Goal: Task Accomplishment & Management: Use online tool/utility

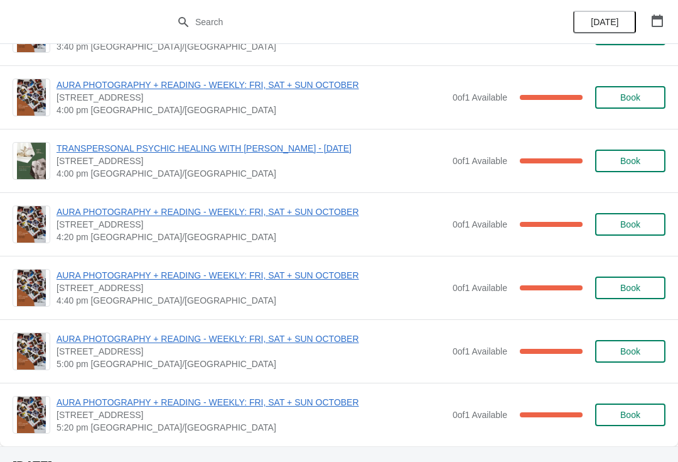
scroll to position [2066, 0]
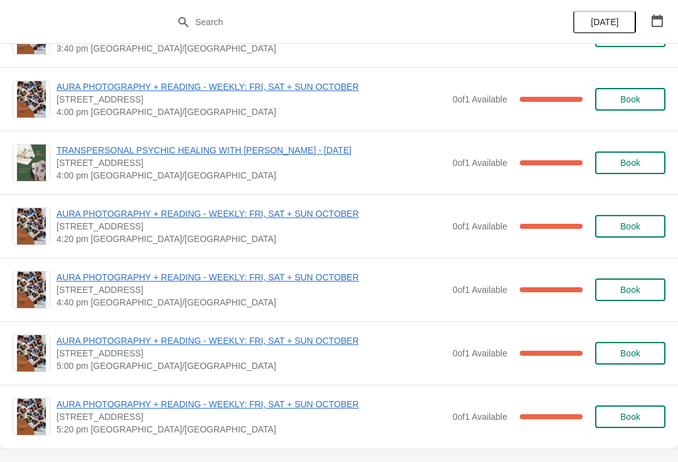
click at [298, 298] on span "4:40 pm [GEOGRAPHIC_DATA]/[GEOGRAPHIC_DATA]" at bounding box center [252, 302] width 390 height 13
click at [300, 276] on span "AURA PHOTOGRAPHY + READING - WEEKLY: FRI, SAT + SUN OCTOBER" at bounding box center [252, 277] width 390 height 13
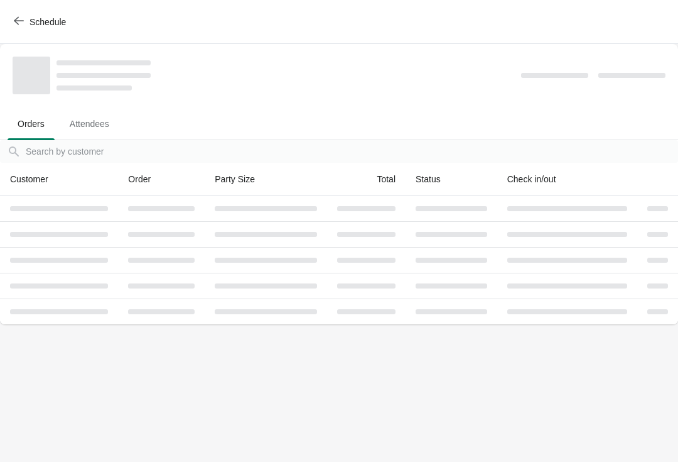
scroll to position [0, 0]
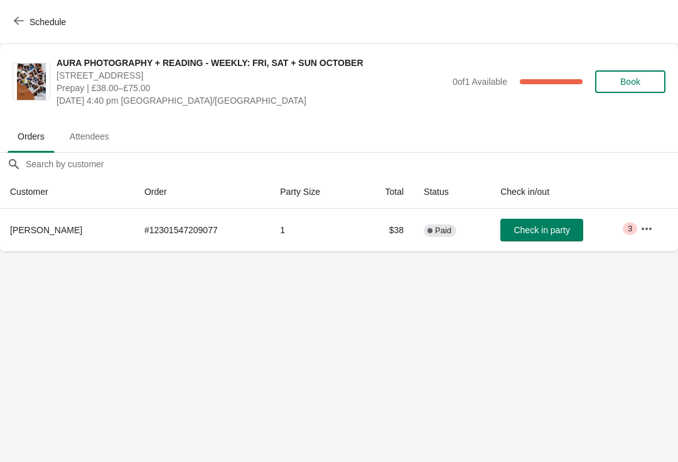
click at [641, 223] on icon "button" at bounding box center [647, 228] width 13 height 13
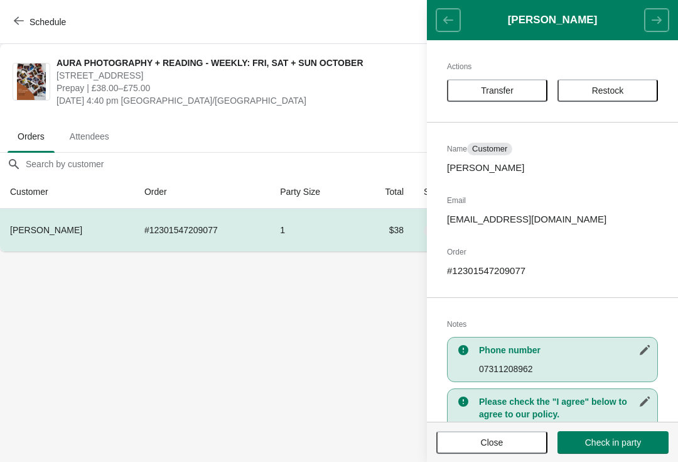
click at [289, 367] on body "Schedule AURA PHOTOGRAPHY + READING - WEEKLY: FRI, SAT + SUN OCTOBER [STREET_AD…" at bounding box center [339, 231] width 678 height 462
click at [363, 126] on ul "Orders Attendees" at bounding box center [339, 135] width 668 height 33
click at [272, 340] on body "Schedule AURA PHOTOGRAPHY + READING - WEEKLY: FRI, SAT + SUN OCTOBER [STREET_AD…" at bounding box center [339, 231] width 678 height 462
click at [453, 26] on header "[PERSON_NAME]" at bounding box center [552, 20] width 251 height 40
click at [310, 380] on body "Schedule AURA PHOTOGRAPHY + READING - WEEKLY: FRI, SAT + SUN OCTOBER [STREET_AD…" at bounding box center [339, 231] width 678 height 462
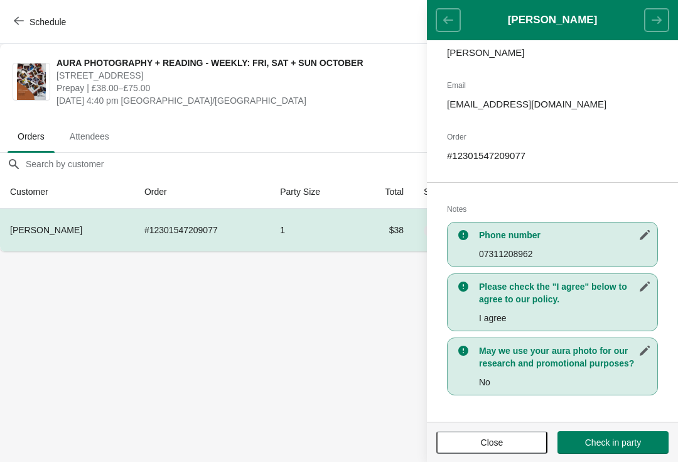
scroll to position [115, 0]
click at [451, 24] on header "[PERSON_NAME]" at bounding box center [552, 20] width 251 height 40
click at [382, 339] on body "Schedule AURA PHOTOGRAPHY + READING - WEEKLY: FRI, SAT + SUN OCTOBER [STREET_AD…" at bounding box center [339, 231] width 678 height 462
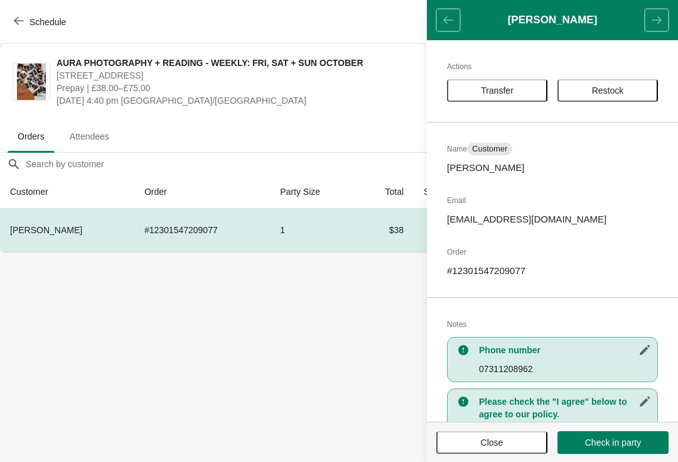
click at [273, 339] on body "Schedule AURA PHOTOGRAPHY + READING - WEEKLY: FRI, SAT + SUN OCTOBER [STREET_AD…" at bounding box center [339, 231] width 678 height 462
click at [274, 330] on body "Schedule AURA PHOTOGRAPHY + READING - WEEKLY: FRI, SAT + SUN OCTOBER [STREET_AD…" at bounding box center [339, 231] width 678 height 462
click at [288, 335] on body "Schedule AURA PHOTOGRAPHY + READING - WEEKLY: FRI, SAT + SUN OCTOBER [STREET_AD…" at bounding box center [339, 231] width 678 height 462
click at [444, 22] on header "[PERSON_NAME]" at bounding box center [552, 20] width 251 height 40
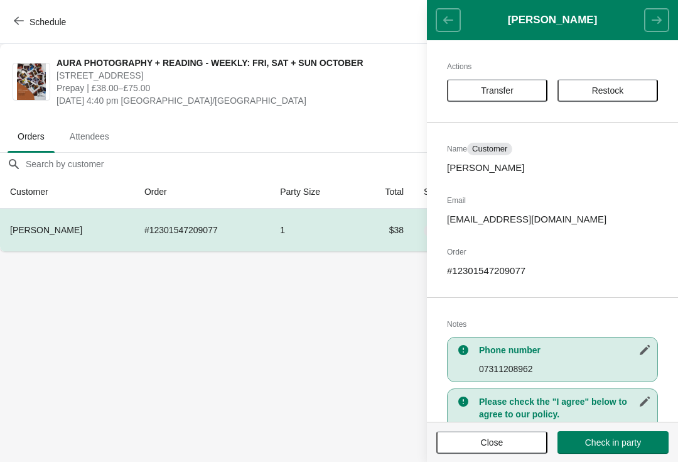
click at [449, 19] on header "[PERSON_NAME]" at bounding box center [552, 20] width 251 height 40
click at [43, 21] on span "Schedule" at bounding box center [48, 22] width 36 height 10
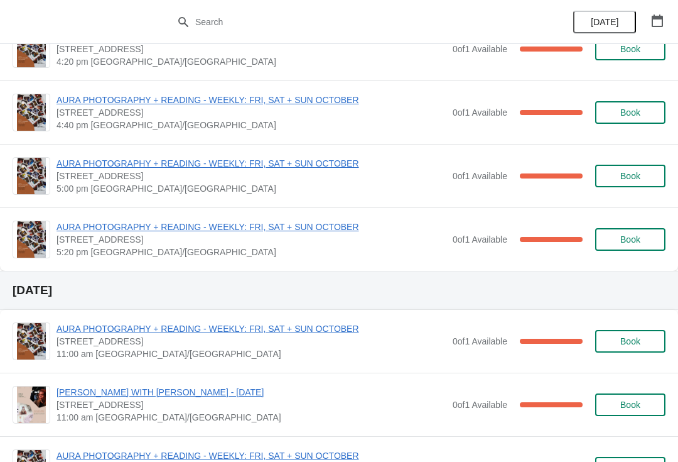
scroll to position [2240, 0]
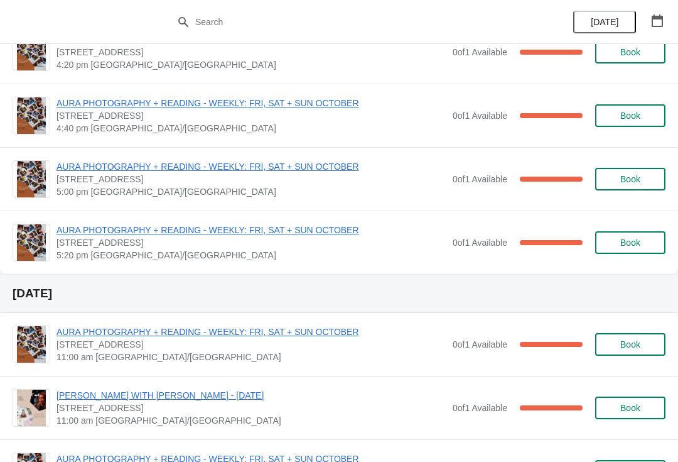
click at [148, 107] on span "AURA PHOTOGRAPHY + READING - WEEKLY: FRI, SAT + SUN OCTOBER" at bounding box center [252, 103] width 390 height 13
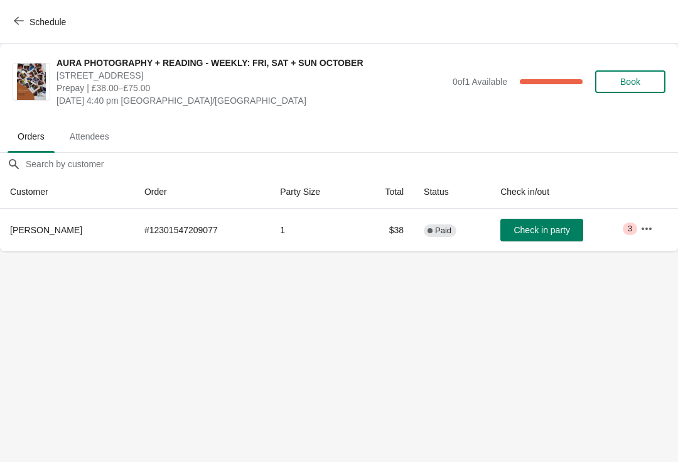
scroll to position [0, 0]
click at [644, 224] on icon "button" at bounding box center [647, 228] width 13 height 13
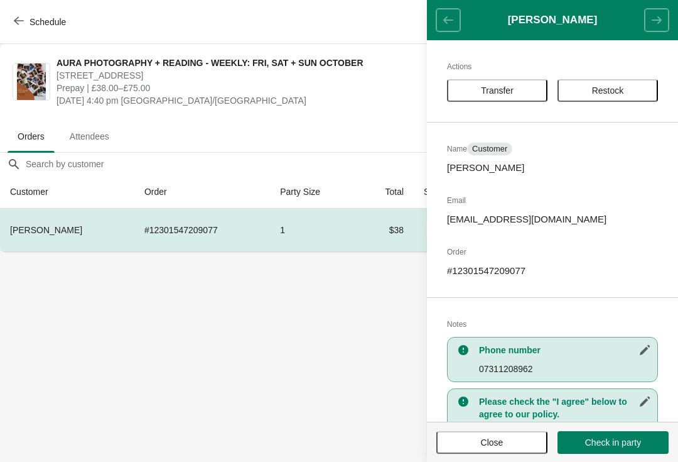
click at [507, 90] on span "Transfer" at bounding box center [497, 90] width 33 height 10
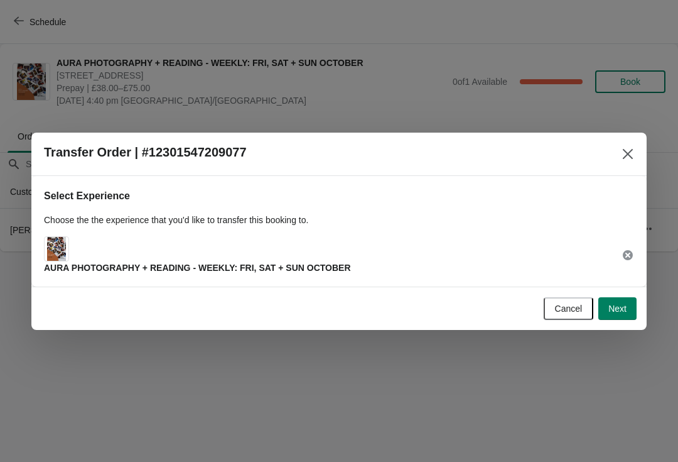
click at [625, 307] on span "Next" at bounding box center [618, 308] width 18 height 10
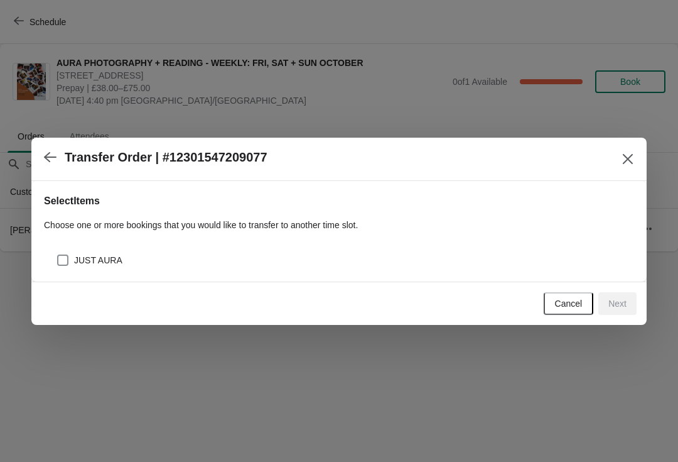
click at [72, 255] on label "JUST AURA" at bounding box center [90, 260] width 66 height 18
click at [58, 255] on input "JUST AURA" at bounding box center [57, 254] width 1 height 1
checkbox input "true"
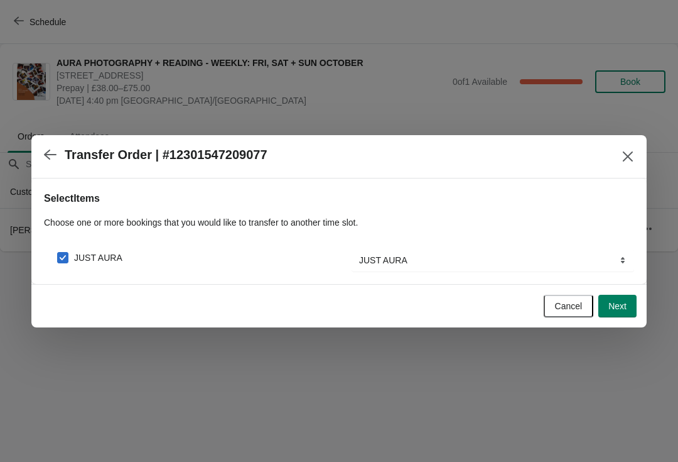
click at [619, 298] on button "Next" at bounding box center [617, 306] width 38 height 23
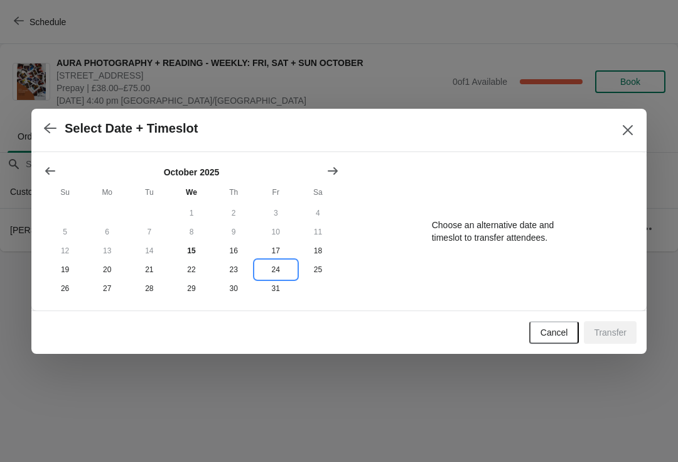
click at [281, 272] on button "24" at bounding box center [276, 269] width 42 height 19
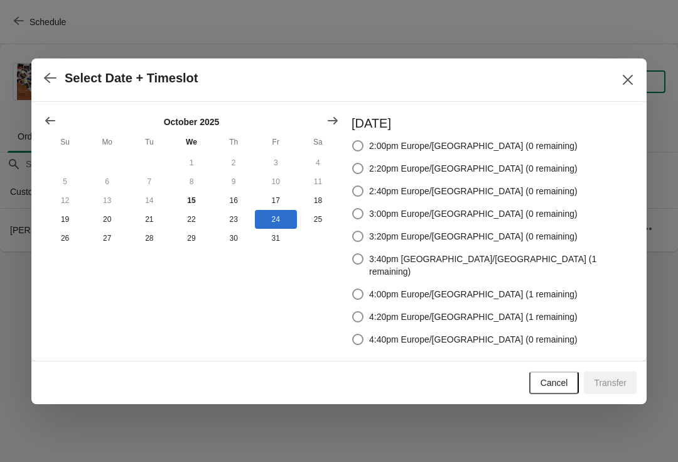
click at [422, 140] on div "[DATE] 2:00pm Europe/[GEOGRAPHIC_DATA] (0 remaining) 2:20pm [GEOGRAPHIC_DATA]/[…" at bounding box center [493, 228] width 283 height 239
click at [364, 148] on span at bounding box center [357, 145] width 11 height 11
click at [353, 141] on input "2:00pm Europe/[GEOGRAPHIC_DATA] (0 remaining)" at bounding box center [352, 140] width 1 height 1
radio input "true"
click at [620, 377] on span "Transfer" at bounding box center [610, 382] width 33 height 10
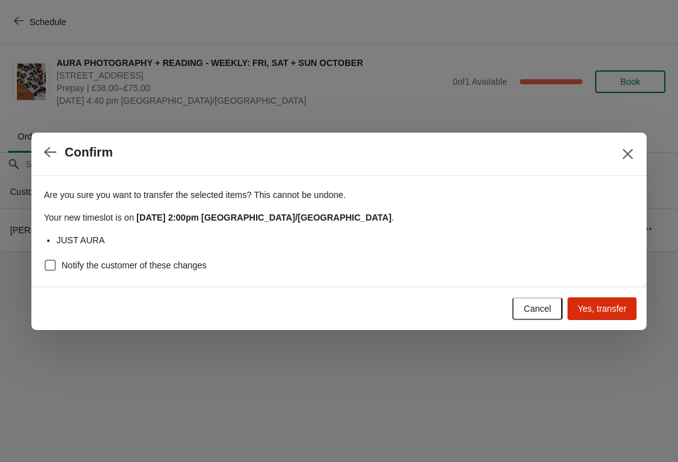
click at [609, 311] on span "Yes, transfer" at bounding box center [602, 308] width 49 height 10
click at [46, 264] on span at bounding box center [50, 264] width 11 height 11
click at [45, 260] on input "Notify the customer of these changes" at bounding box center [45, 259] width 1 height 1
checkbox input "true"
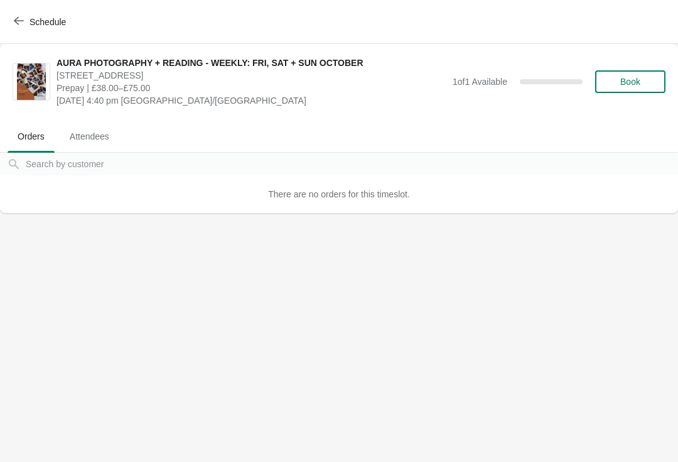
click at [226, 80] on span "[STREET_ADDRESS]" at bounding box center [252, 75] width 390 height 13
